Goal: Task Accomplishment & Management: Use online tool/utility

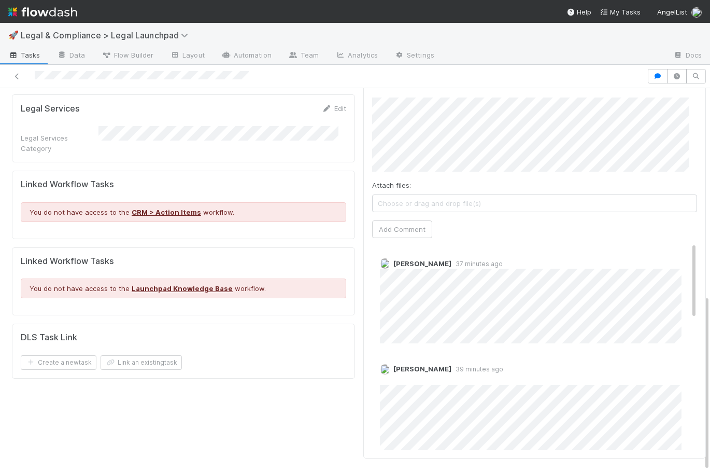
scroll to position [450, 0]
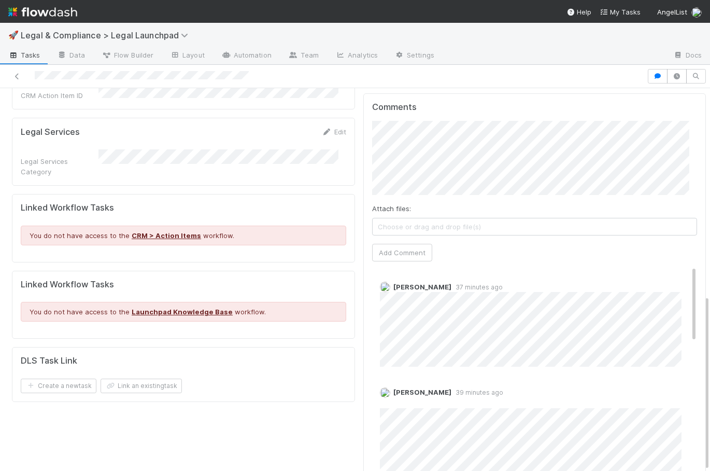
click at [393, 85] on div at bounding box center [355, 76] width 710 height 23
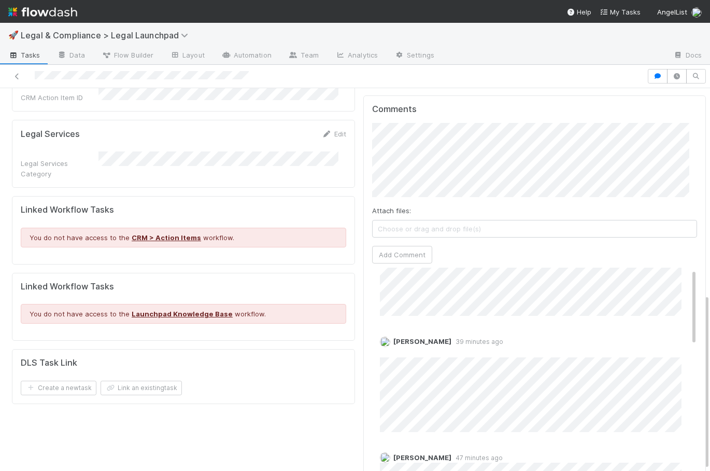
scroll to position [0, 0]
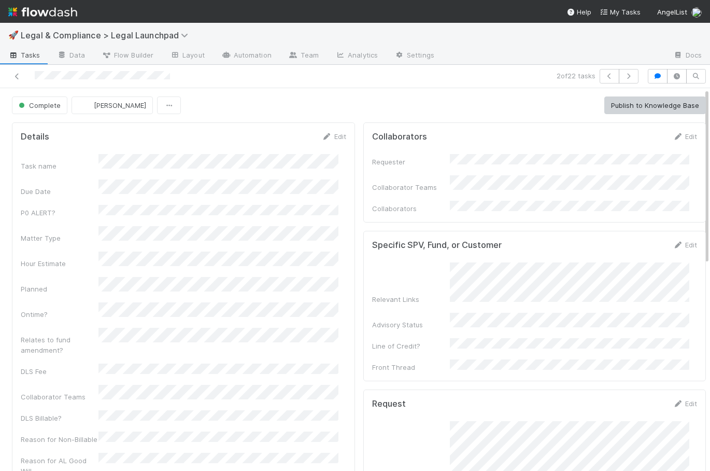
click at [467, 87] on div "2 of 22 tasks" at bounding box center [355, 76] width 710 height 23
click at [38, 14] on img at bounding box center [42, 12] width 69 height 18
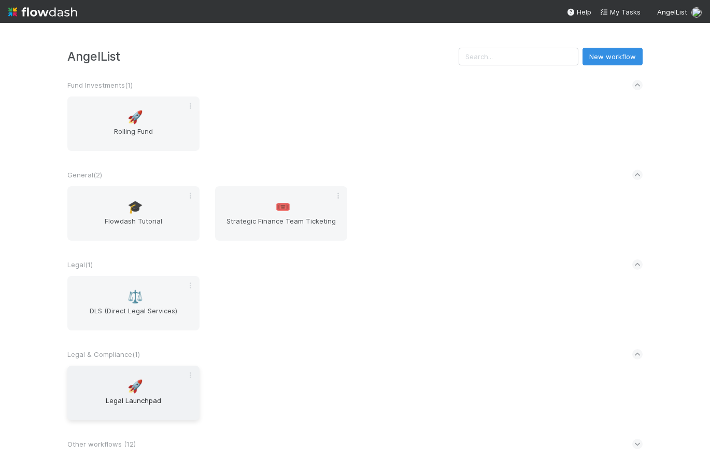
click at [167, 379] on div "🚀 Legal Launchpad" at bounding box center [133, 393] width 132 height 54
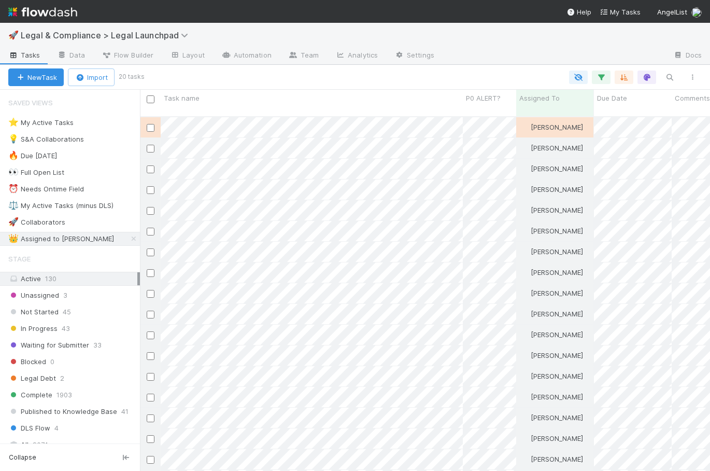
scroll to position [355, 563]
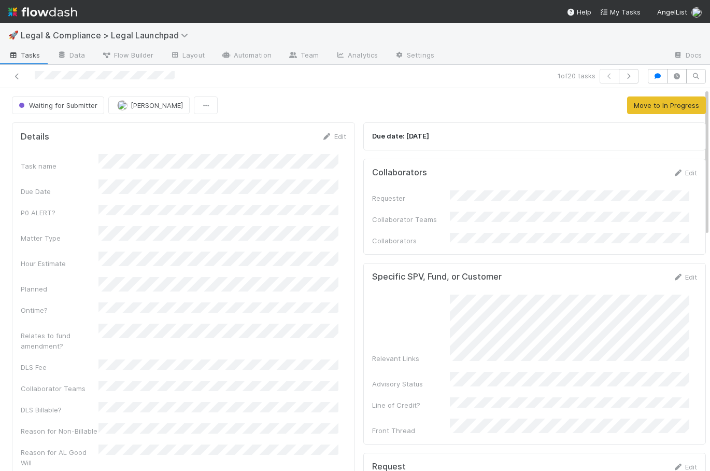
click at [46, 15] on img at bounding box center [42, 12] width 69 height 18
